Goal: Information Seeking & Learning: Learn about a topic

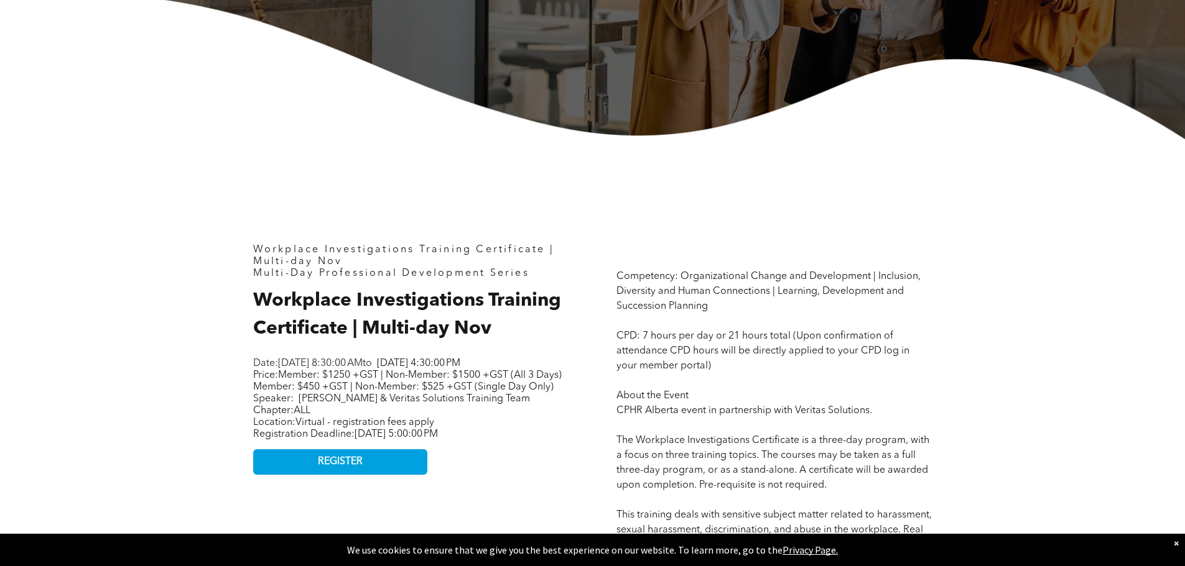
scroll to position [560, 0]
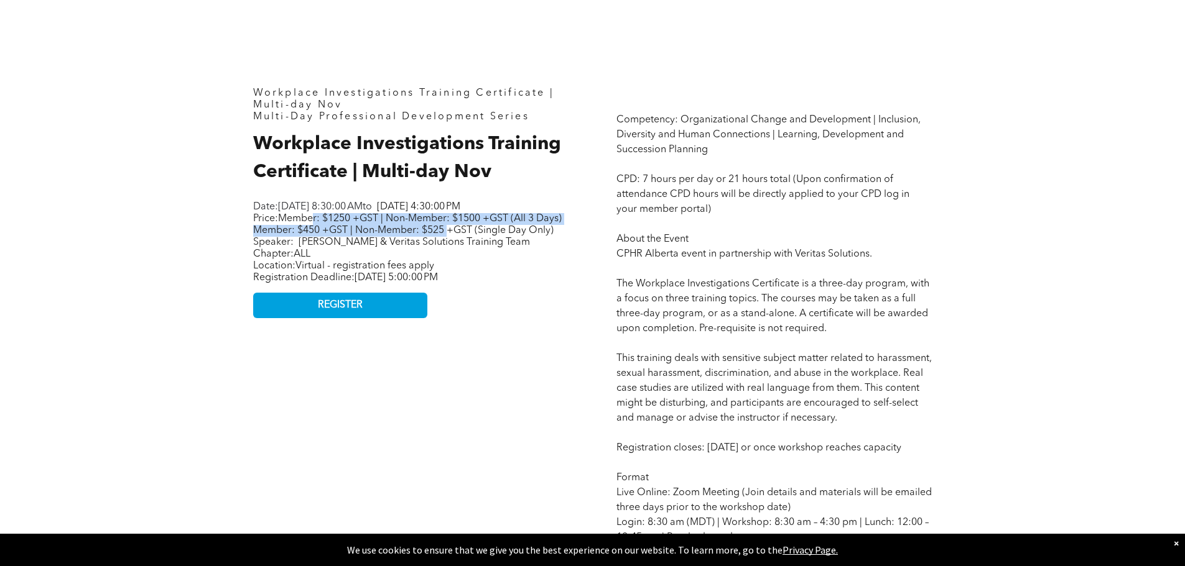
drag, startPoint x: 316, startPoint y: 233, endPoint x: 475, endPoint y: 238, distance: 159.3
click at [475, 236] on span "Member: $1250 +GST | Non-Member: $1500 +GST (All 3 Days) Member: $450 +GST | No…" at bounding box center [407, 225] width 308 height 22
click at [265, 234] on span "Price: Member: $1250 +GST | Non-Member: $1500 +GST (All 3 Days) Member: $450 +G…" at bounding box center [407, 225] width 308 height 22
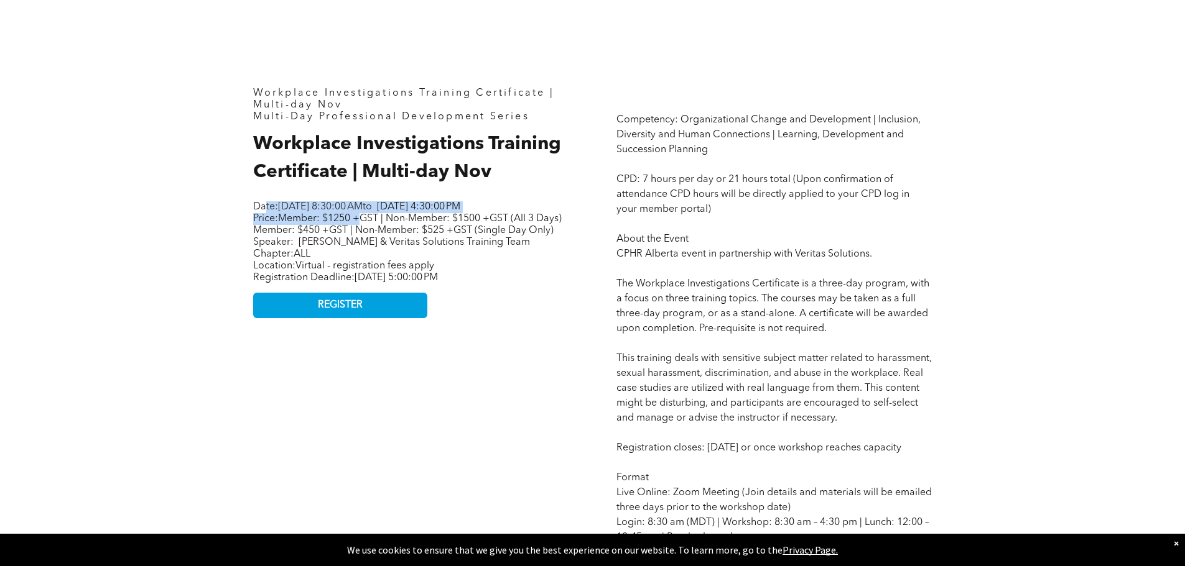
drag, startPoint x: 264, startPoint y: 210, endPoint x: 361, endPoint y: 228, distance: 98.1
click at [361, 228] on div "Date: [DATE] 8:30:00 AM to [DATE] 4:30:00 PM Price: Member: $1250 +GST | Non-Me…" at bounding box center [408, 242] width 311 height 85
click at [410, 236] on span "Member: $1250 +GST | Non-Member: $1500 +GST (All 3 Days) Member: $450 +GST | No…" at bounding box center [407, 225] width 308 height 22
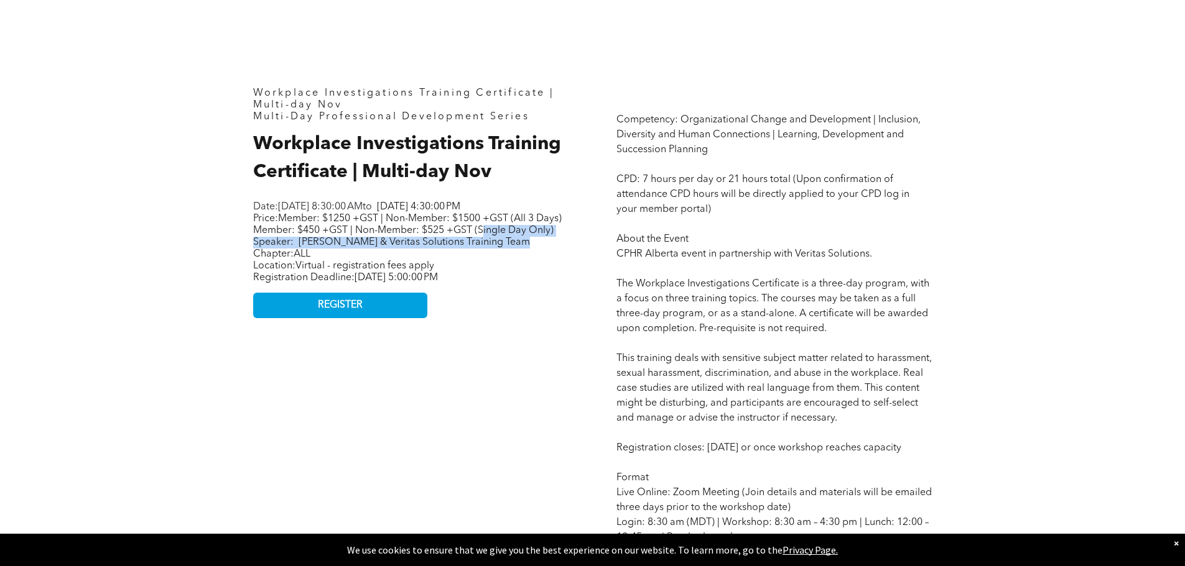
drag, startPoint x: 511, startPoint y: 244, endPoint x: 559, endPoint y: 270, distance: 55.1
click at [559, 249] on p "Price: Member: $1250 +GST | Non-Member: $1500 +GST (All 3 Days) Member: $450 +G…" at bounding box center [408, 230] width 311 height 35
click at [486, 261] on p "Chapter: ALL" at bounding box center [408, 255] width 311 height 12
drag, startPoint x: 298, startPoint y: 265, endPoint x: 412, endPoint y: 293, distance: 117.3
click at [330, 285] on div "Date: [DATE] 8:30:00 AM to [DATE] 4:30:00 PM Price: Member: $1250 +GST | Non-Me…" at bounding box center [408, 242] width 311 height 85
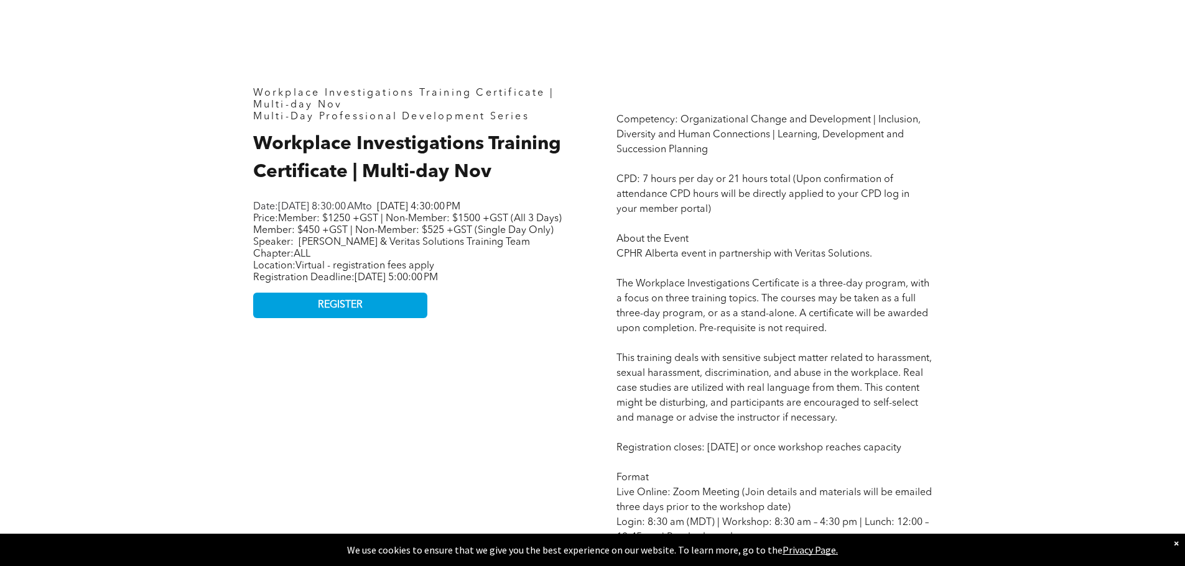
click at [438, 283] on span "[DATE] 5:00:00 PM" at bounding box center [395, 278] width 83 height 10
click at [305, 249] on p "Price: Member: $1250 +GST | Non-Member: $1500 +GST (All 3 Days) Member: $450 +G…" at bounding box center [408, 230] width 311 height 35
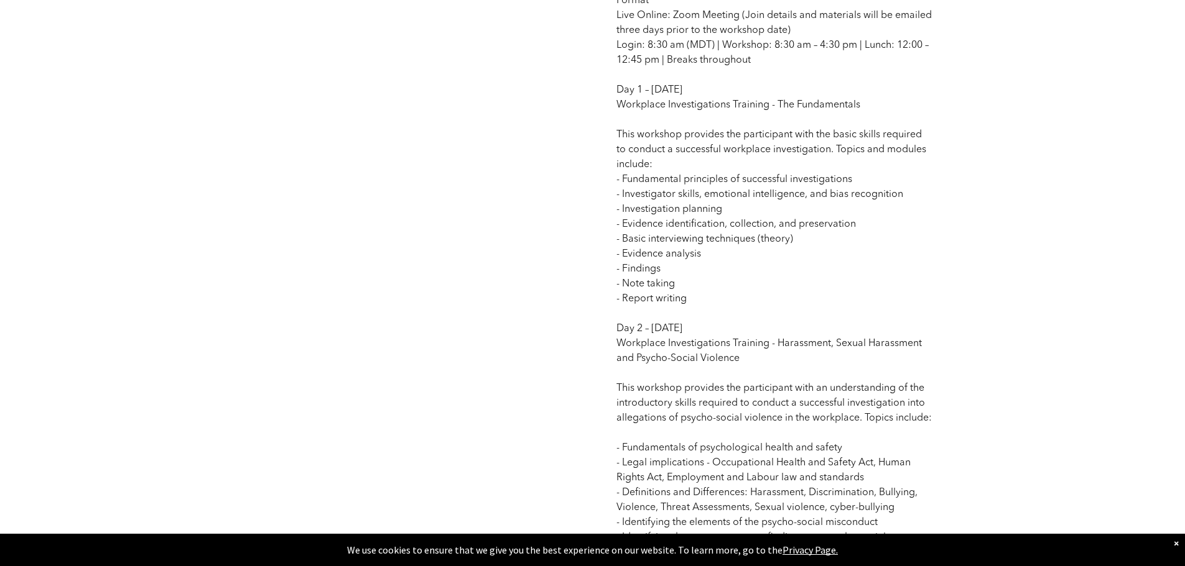
scroll to position [1057, 0]
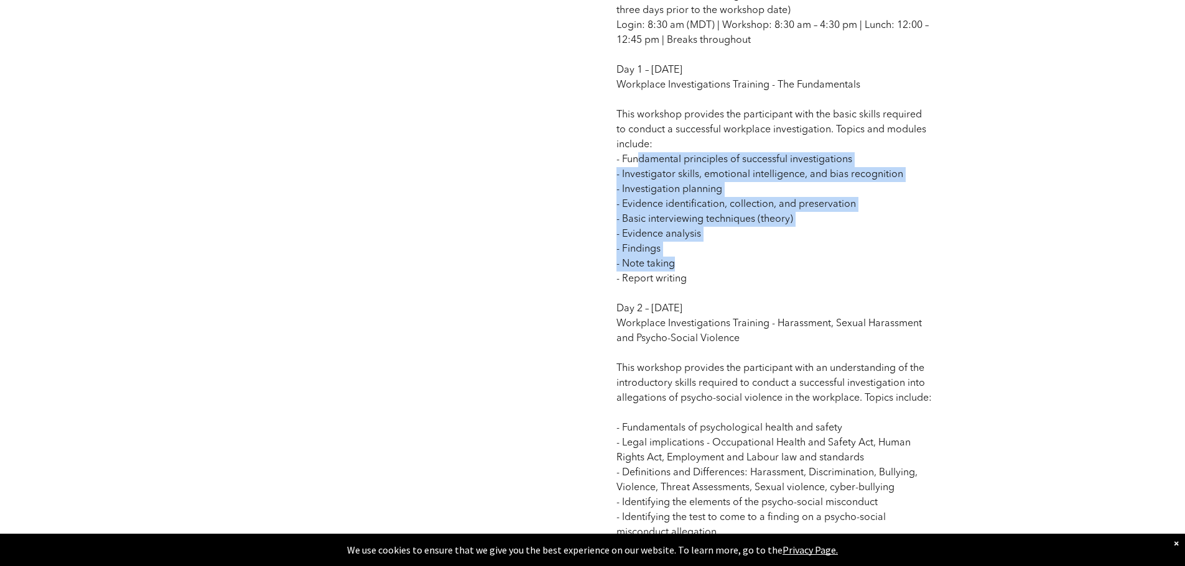
drag, startPoint x: 636, startPoint y: 181, endPoint x: 749, endPoint y: 275, distance: 147.1
click at [749, 275] on p "Competency: Organizational Change and Development | Inclusion, Diversity and Hu…" at bounding box center [773, 227] width 315 height 1224
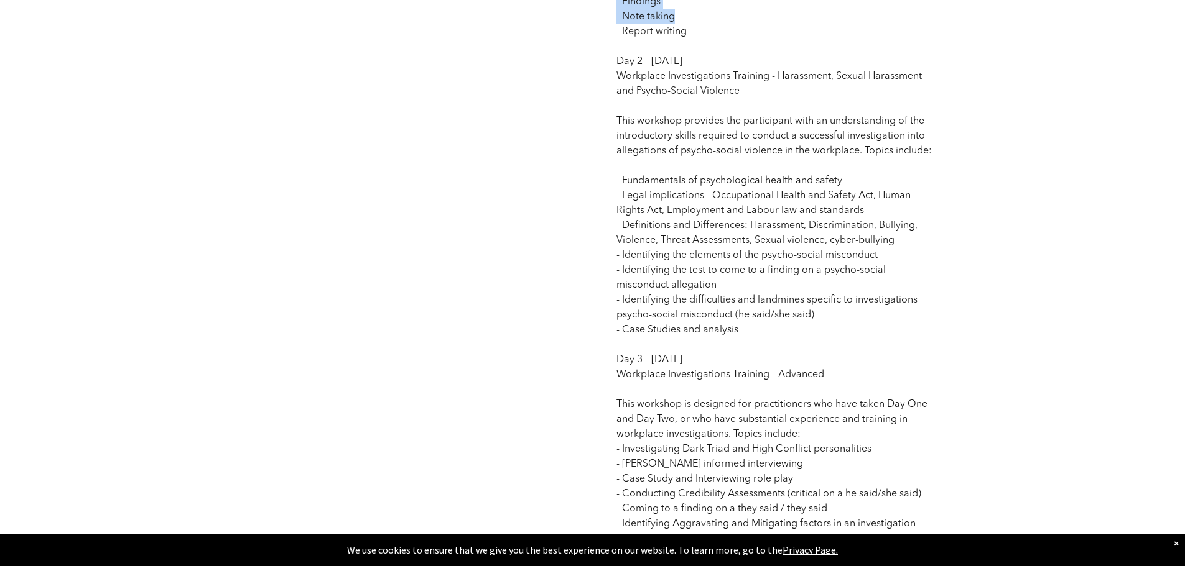
scroll to position [1306, 0]
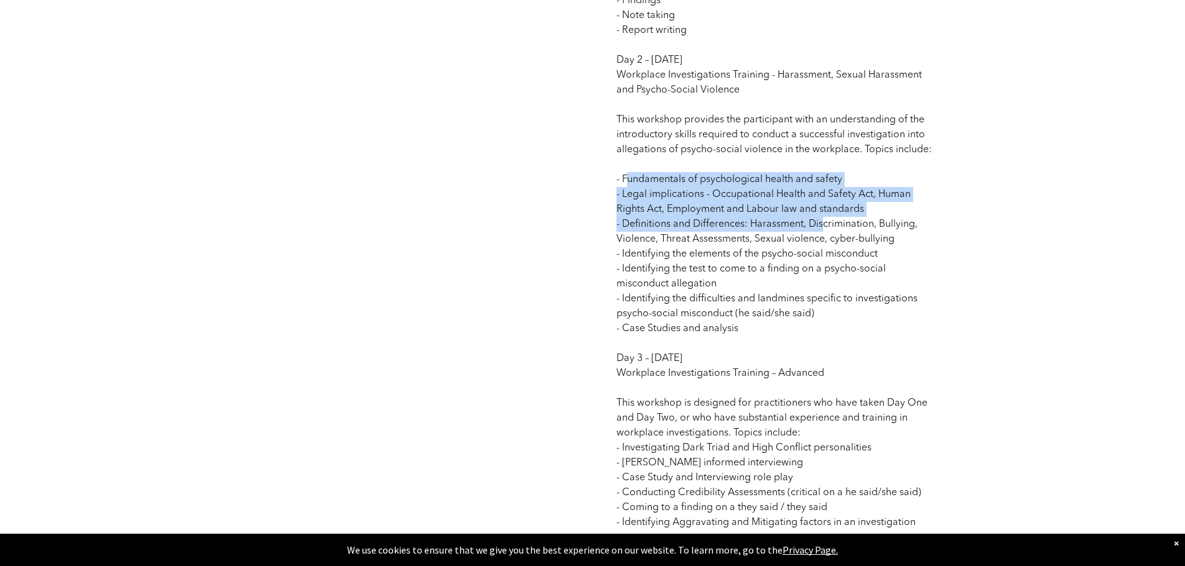
drag, startPoint x: 628, startPoint y: 193, endPoint x: 823, endPoint y: 236, distance: 199.2
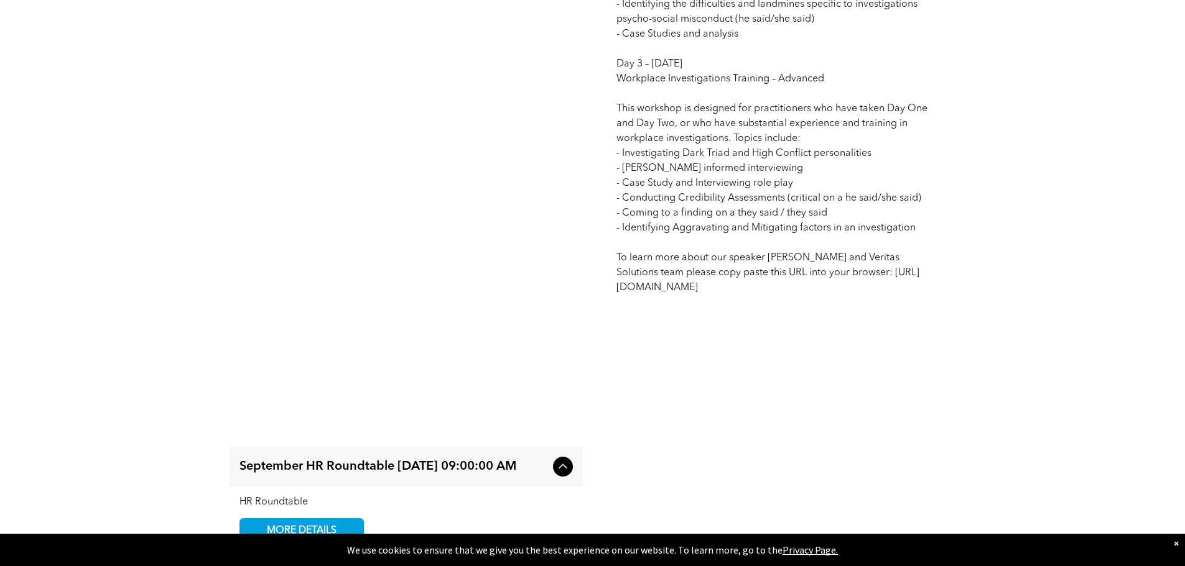
scroll to position [1601, 0]
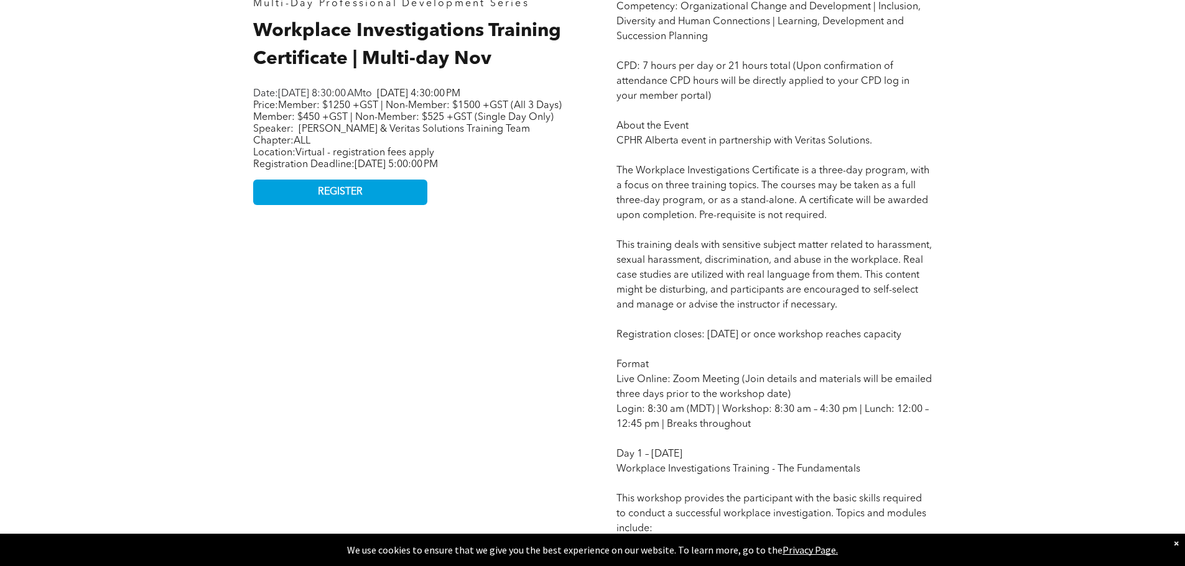
scroll to position [0, 0]
